Goal: Transaction & Acquisition: Subscribe to service/newsletter

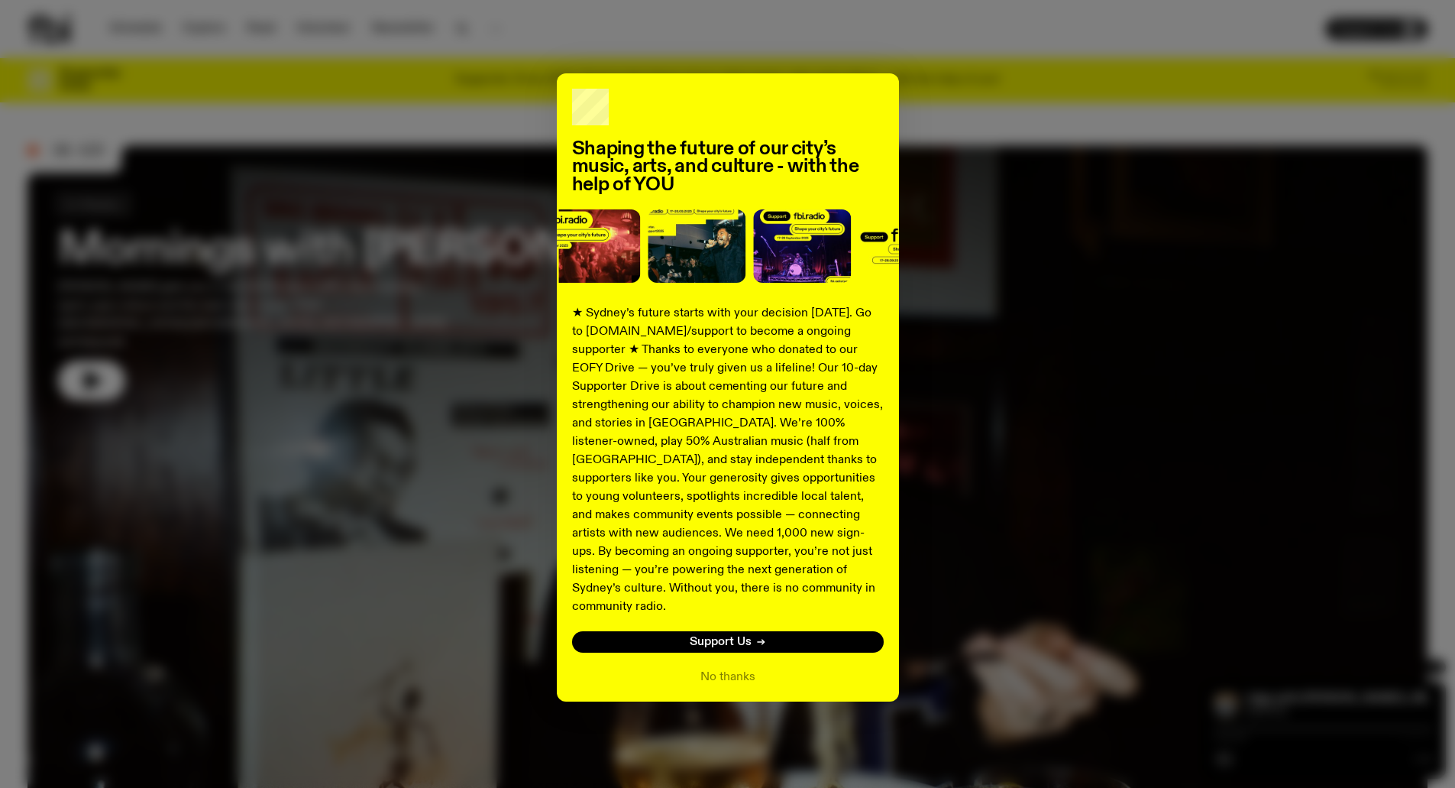
click at [1012, 304] on div "Shaping the future of our city’s music, arts, and culture - with the help of YO…" at bounding box center [728, 387] width 1400 height 628
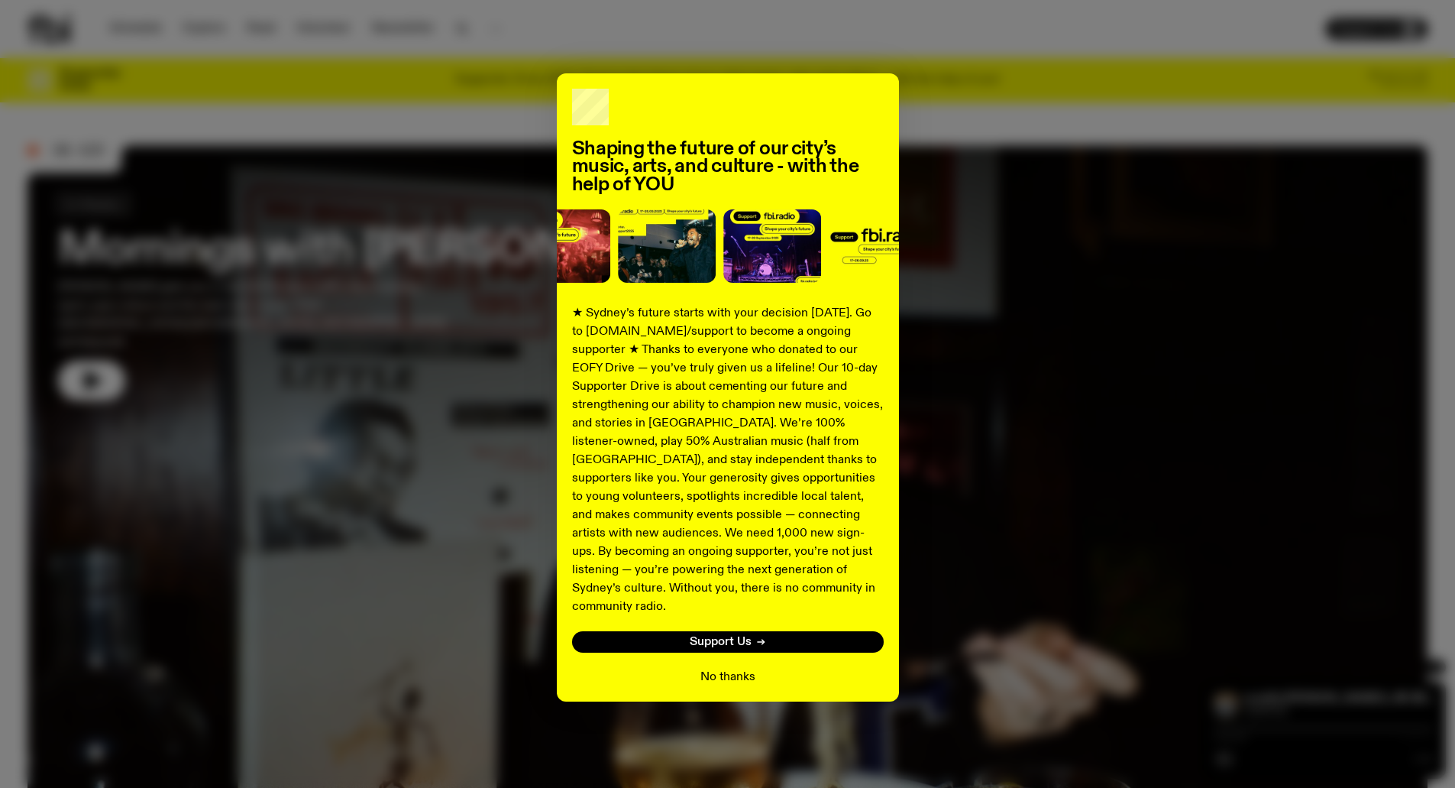
click at [733, 668] on button "No thanks" at bounding box center [728, 677] width 55 height 18
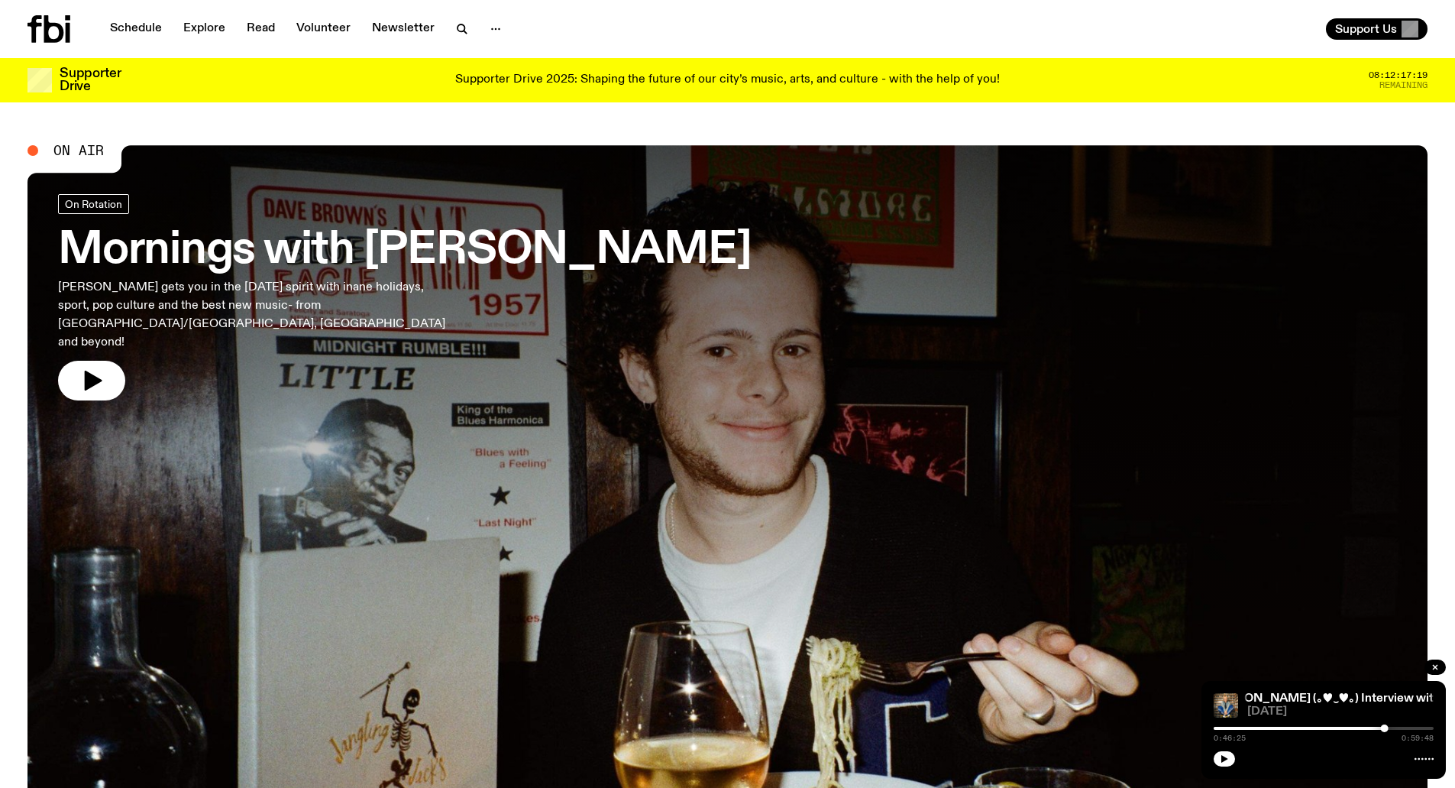
click at [636, 83] on p "Supporter Drive 2025: Shaping the future of our city’s music, arts, and culture…" at bounding box center [727, 80] width 545 height 14
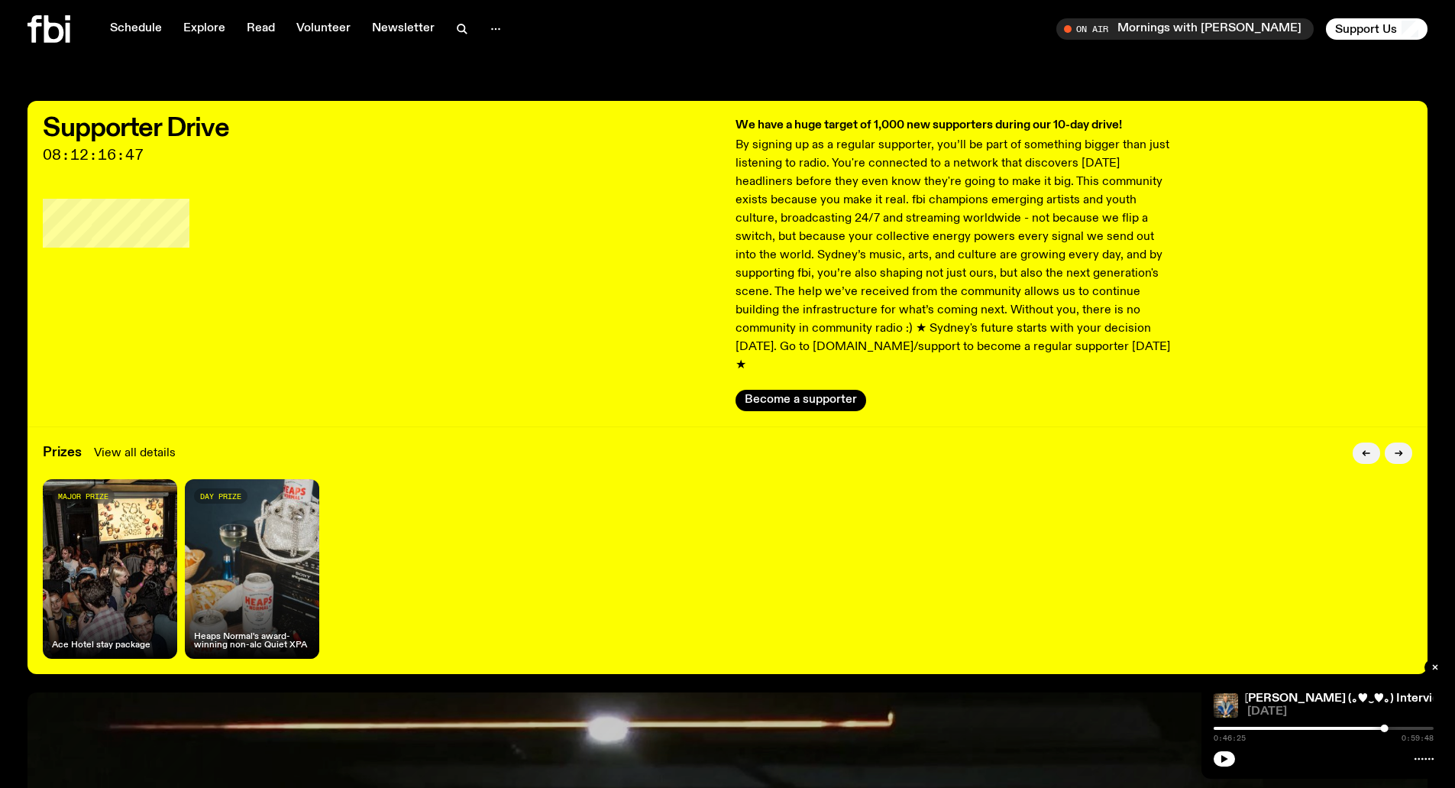
click at [128, 444] on link "View all details" at bounding box center [135, 453] width 82 height 18
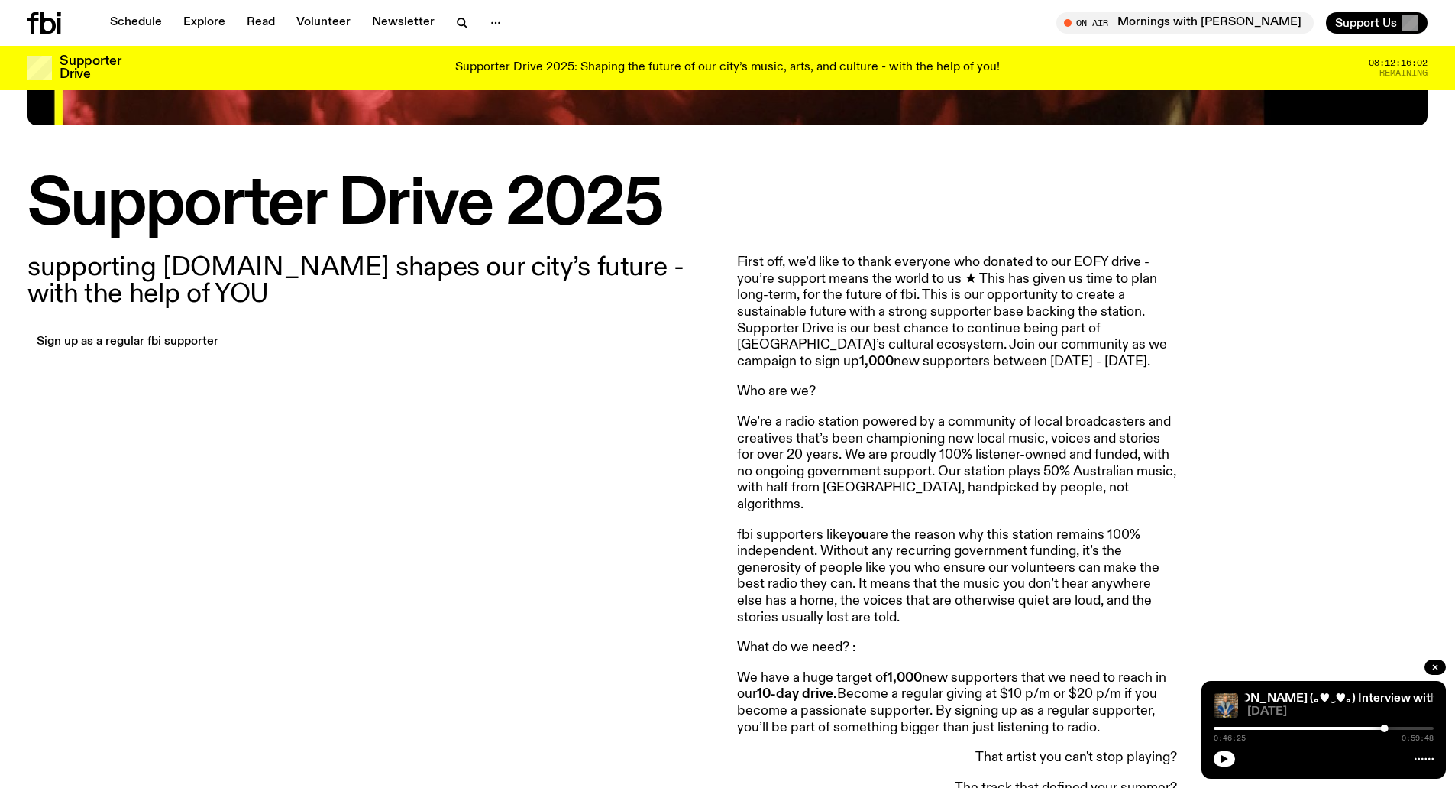
scroll to position [378, 0]
